Goal: Task Accomplishment & Management: Manage account settings

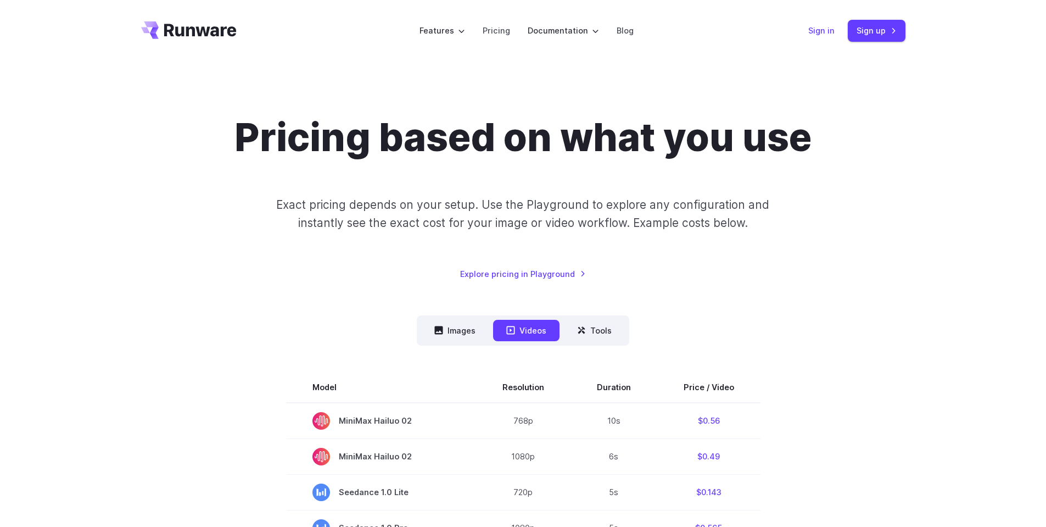
click at [813, 24] on link "Sign in" at bounding box center [821, 30] width 26 height 13
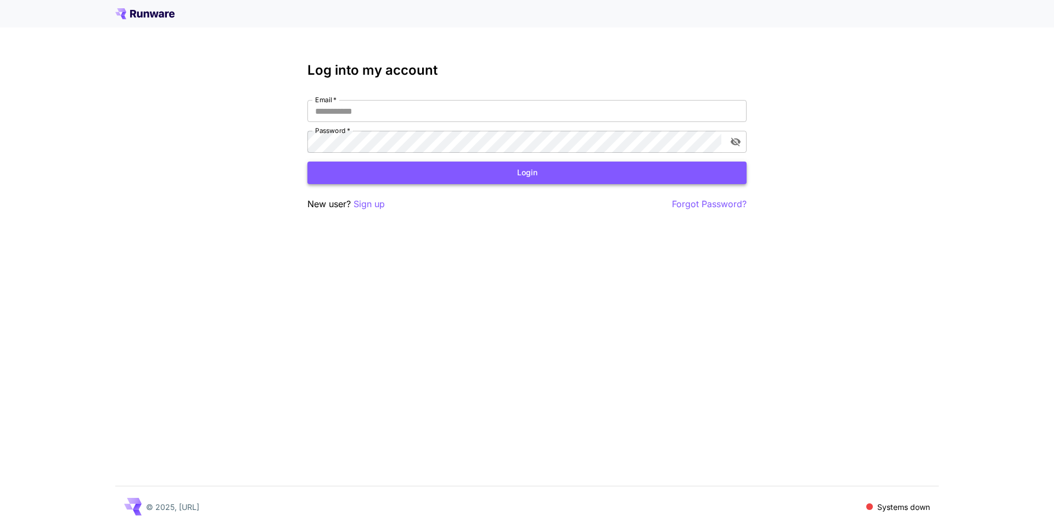
type input "**********"
click at [480, 172] on button "Login" at bounding box center [526, 172] width 439 height 23
